Goal: Task Accomplishment & Management: Use online tool/utility

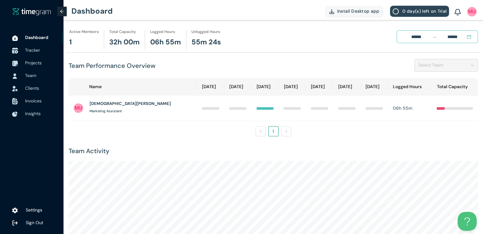
click at [32, 51] on span "Tracker" at bounding box center [32, 50] width 15 height 6
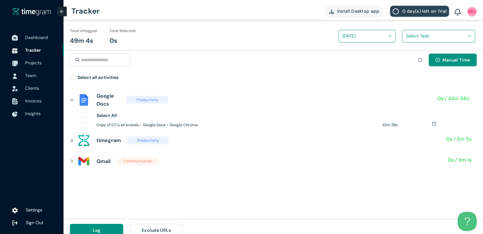
click at [34, 37] on span "Dashboard" at bounding box center [36, 38] width 23 height 6
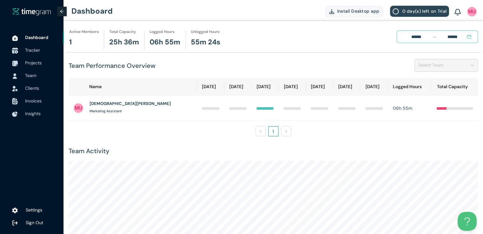
click at [35, 51] on span "Tracker" at bounding box center [32, 50] width 15 height 6
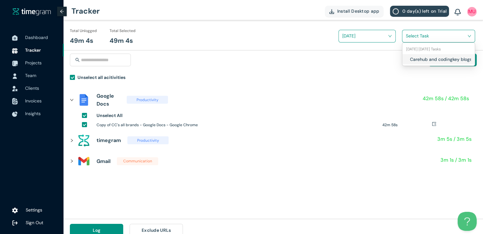
click at [411, 33] on input "search" at bounding box center [436, 36] width 61 height 10
click at [408, 59] on div "Carehub and codingkey blogs and socials" at bounding box center [438, 59] width 72 height 10
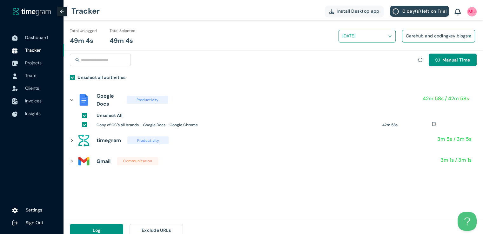
scroll to position [7, 0]
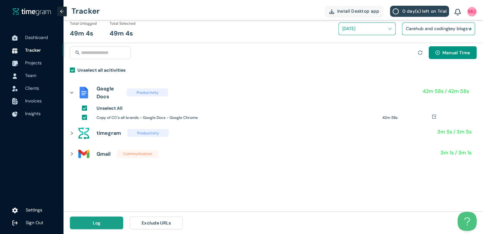
click at [92, 222] on button "Log" at bounding box center [96, 223] width 53 height 13
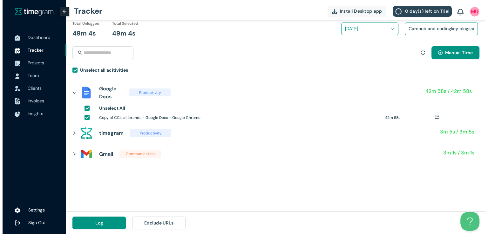
scroll to position [0, 0]
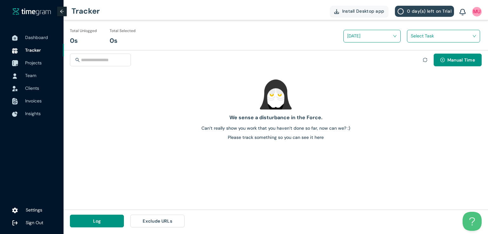
click at [32, 63] on span "Projects" at bounding box center [33, 63] width 17 height 6
